Goal: Check status: Check status

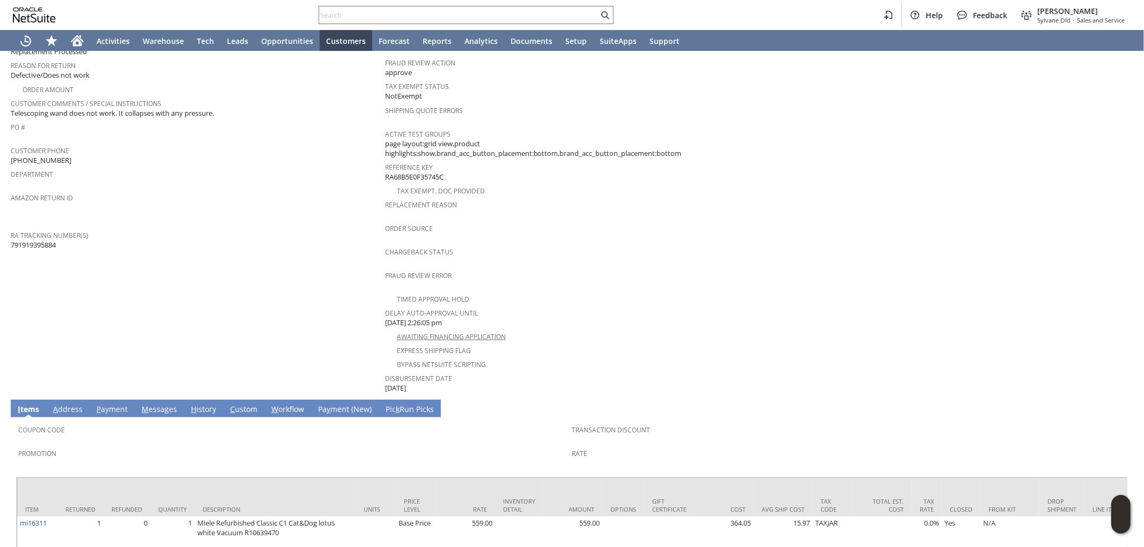
scroll to position [83, 0]
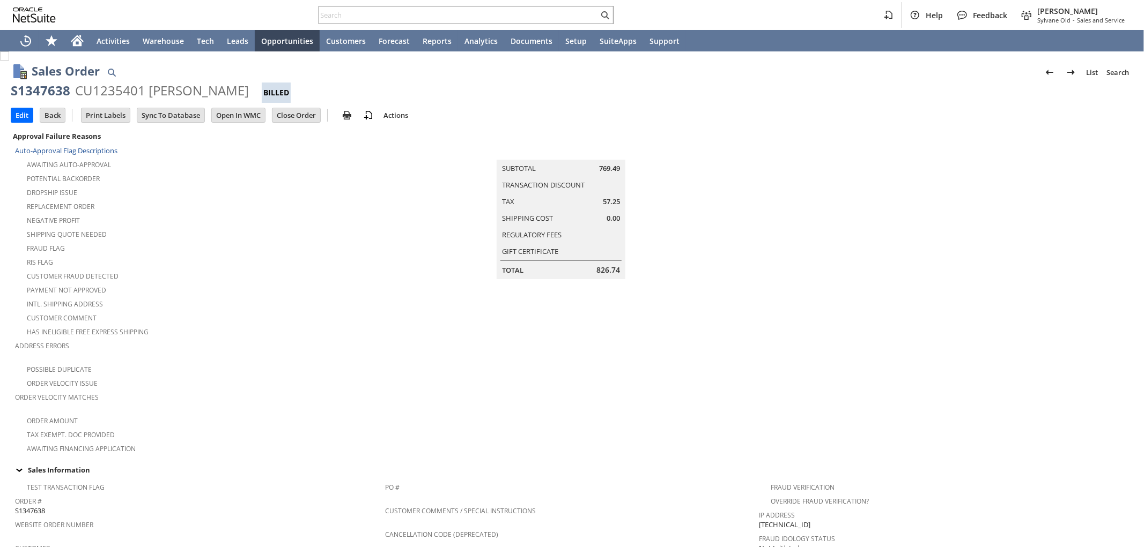
scroll to position [554, 0]
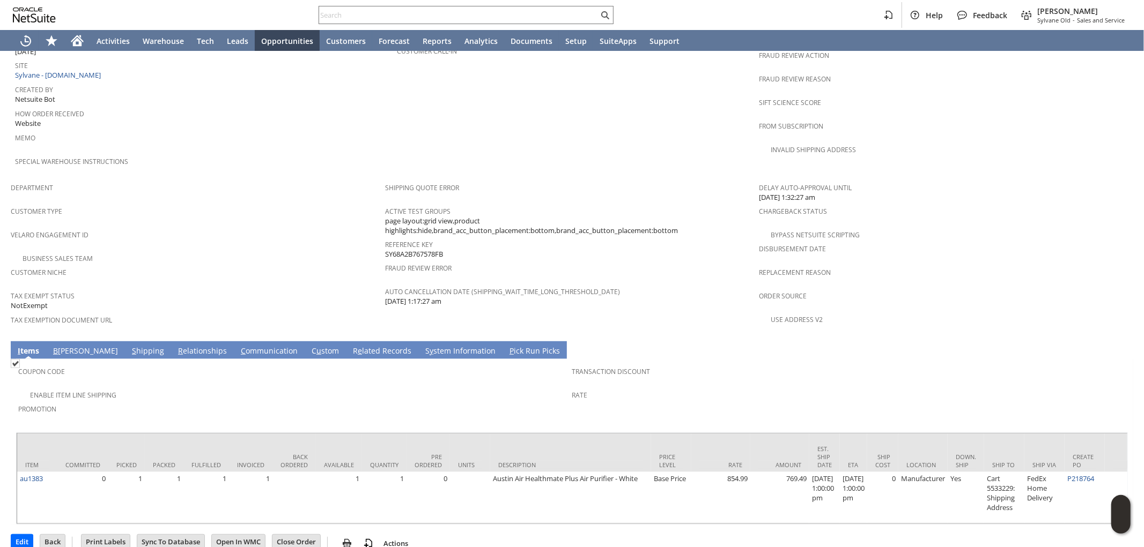
drag, startPoint x: 421, startPoint y: 224, endPoint x: 381, endPoint y: 227, distance: 39.8
click at [381, 227] on tr "Department Customer Type Velaro Engagement ID Business Sales Team Customer Nich…" at bounding box center [572, 256] width 1122 height 159
copy tr "Customer Niche Tax Exempt Status NotExempt Tax Exemption Document URL Shipping …"
click at [449, 237] on span "Reference Key" at bounding box center [569, 243] width 369 height 12
drag, startPoint x: 445, startPoint y: 228, endPoint x: 383, endPoint y: 226, distance: 62.2
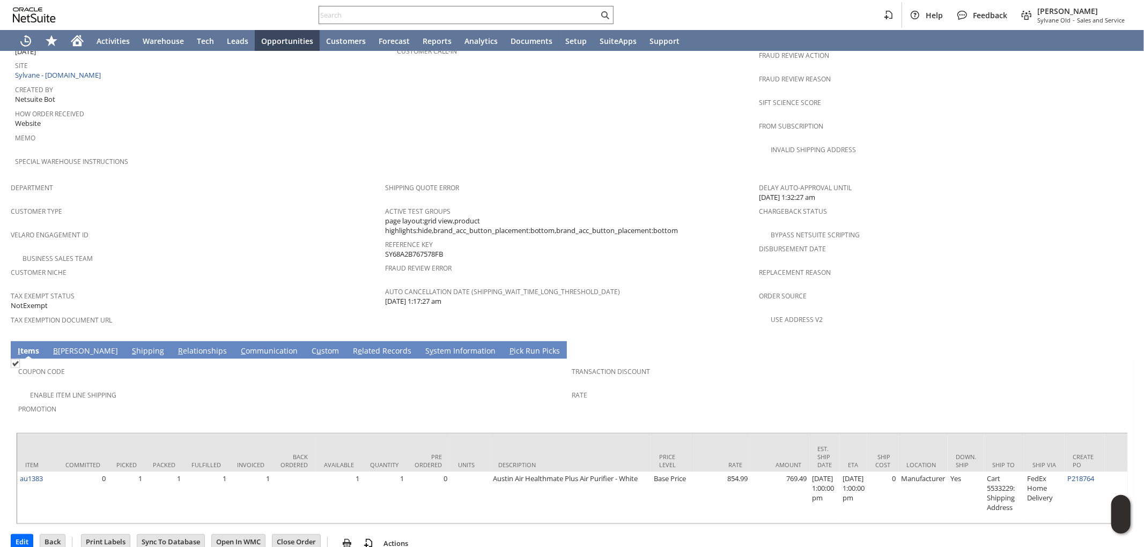
click at [385, 237] on div "Reference Key SY68A2B767578FB" at bounding box center [569, 248] width 369 height 23
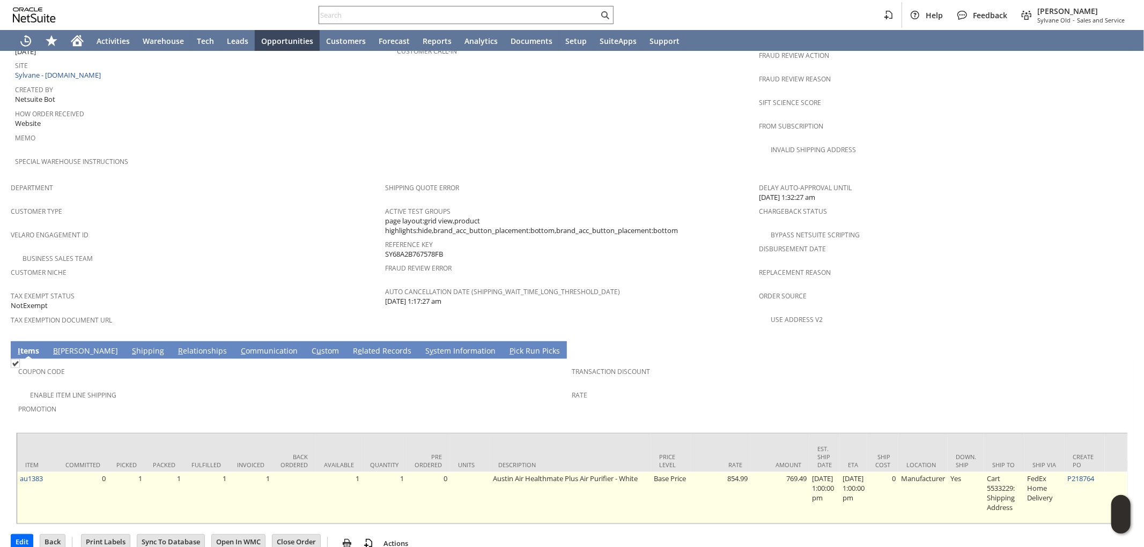
copy span "SY68A2B767578FB"
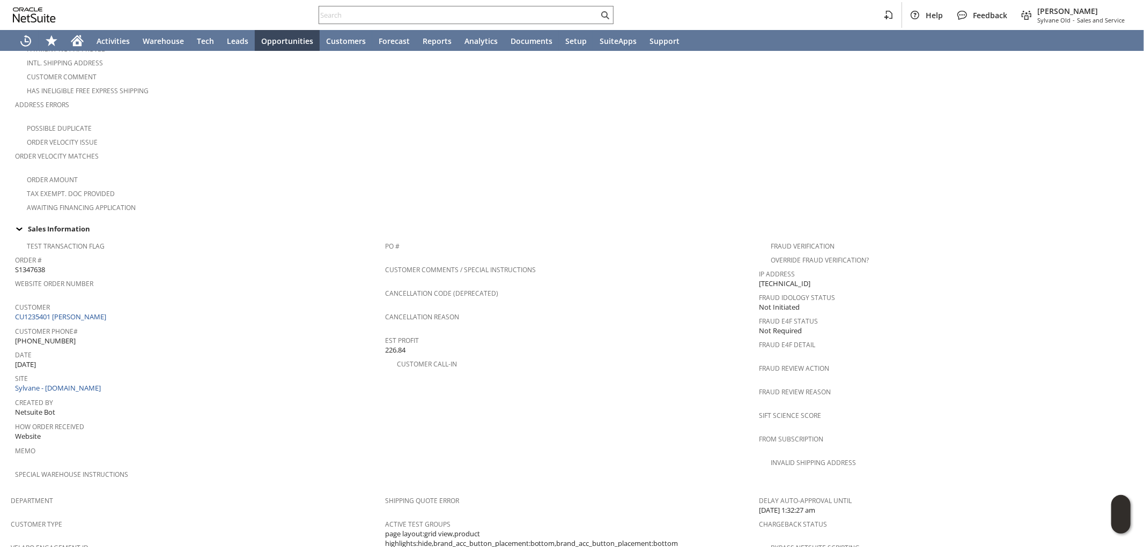
scroll to position [18, 0]
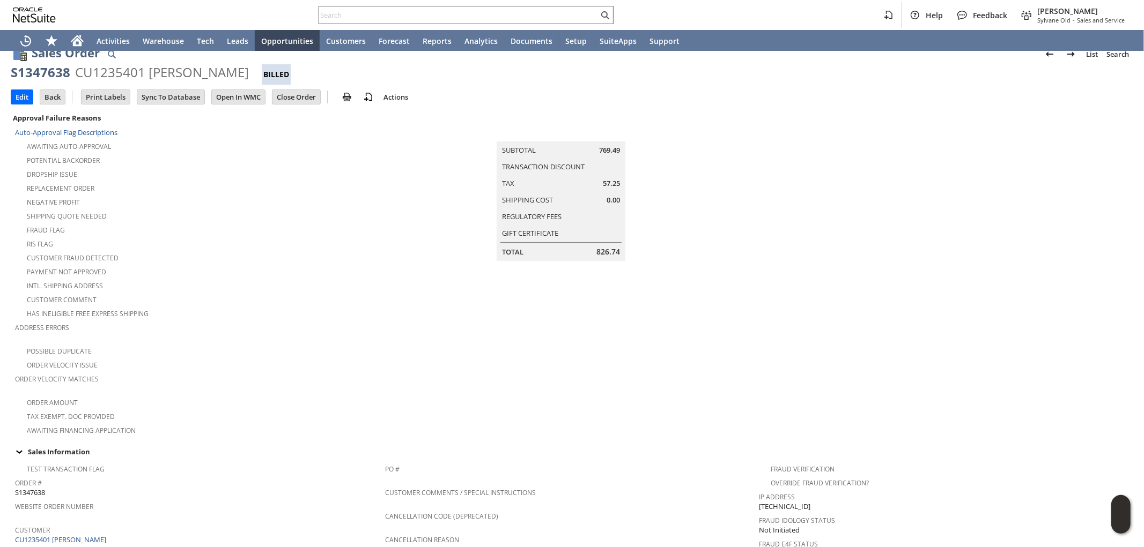
click at [476, 12] on input "text" at bounding box center [458, 15] width 279 height 13
paste input "S1350258"
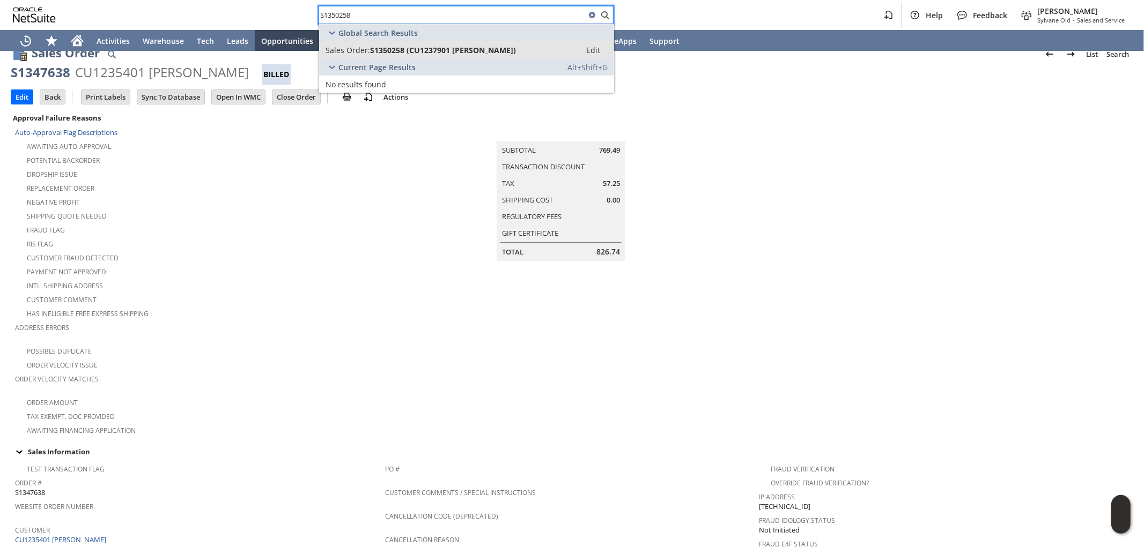
type input "S1350258"
click at [479, 46] on span "S1350258 (CU1237901 Arash Ouriel)" at bounding box center [443, 50] width 146 height 10
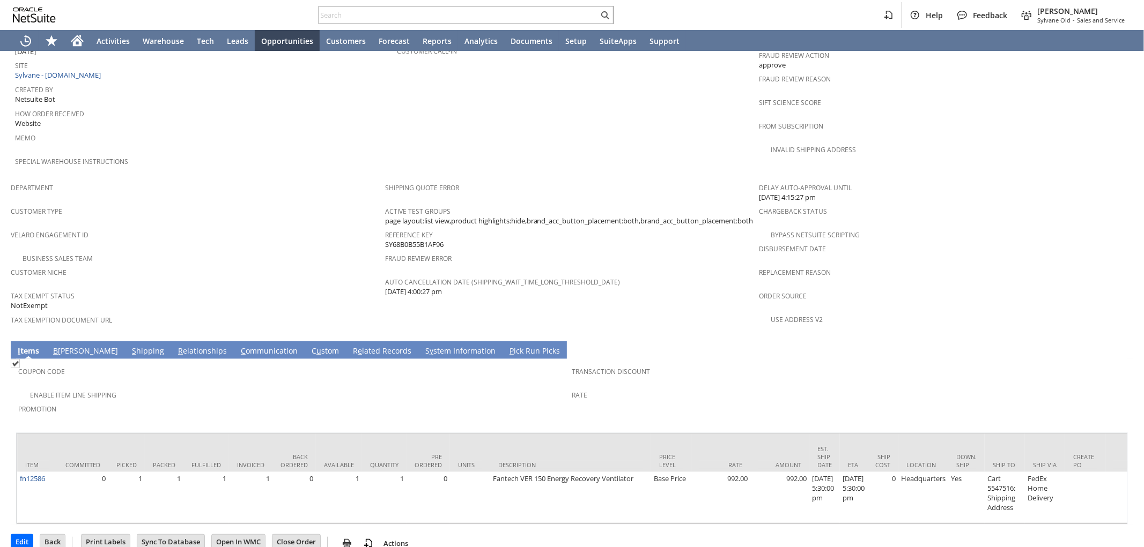
scroll to position [376, 0]
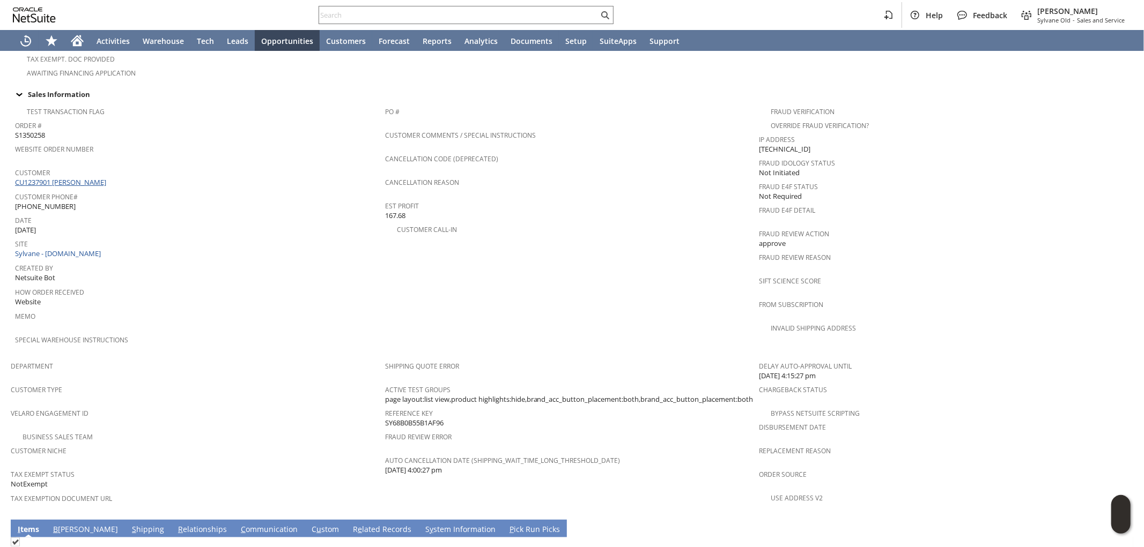
click at [77, 177] on link "CU1237901 Arash Ouriel" at bounding box center [62, 182] width 94 height 10
